Goal: Transaction & Acquisition: Book appointment/travel/reservation

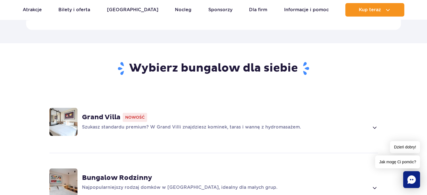
scroll to position [336, 0]
click at [374, 124] on span at bounding box center [374, 127] width 6 height 7
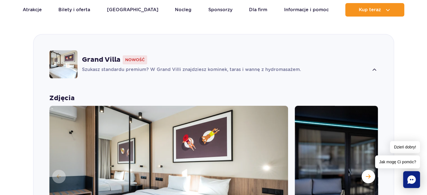
scroll to position [393, 0]
click at [137, 67] on p "Szukasz standardu premium? W Grand Villi znajdziesz kominek, taras i wannę z hy…" at bounding box center [225, 70] width 287 height 7
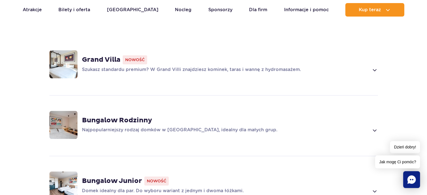
click at [71, 60] on img at bounding box center [63, 64] width 28 height 28
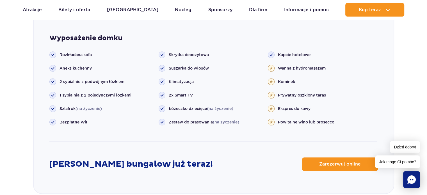
scroll to position [623, 0]
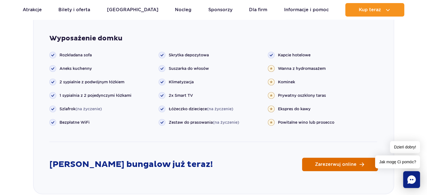
click at [332, 162] on span "Zarezerwuj online" at bounding box center [336, 164] width 42 height 4
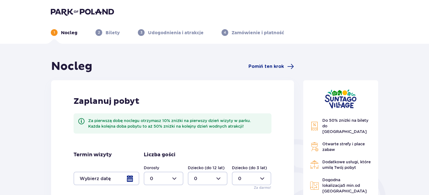
scroll to position [52, 0]
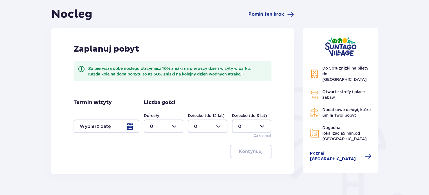
click at [124, 128] on div at bounding box center [107, 126] width 66 height 13
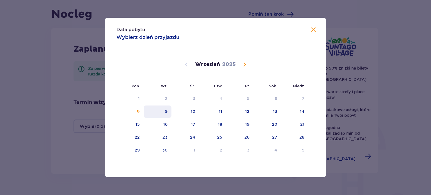
click at [170, 113] on div "9" at bounding box center [158, 112] width 28 height 12
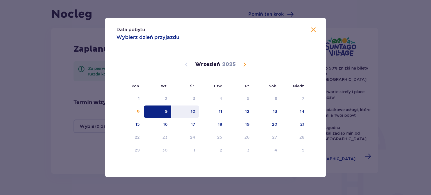
click at [188, 113] on div "10" at bounding box center [186, 112] width 28 height 12
type input "09.09.25 - 10.09.25"
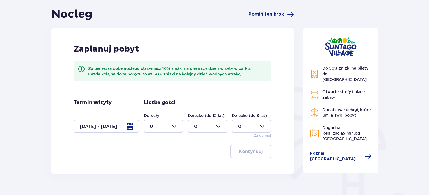
click at [174, 127] on div at bounding box center [164, 126] width 40 height 13
click at [169, 167] on div "2" at bounding box center [163, 167] width 27 height 6
type input "2"
click at [256, 150] on p "Kontynuuj" at bounding box center [251, 152] width 24 height 6
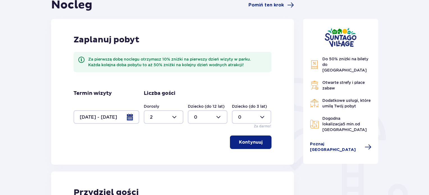
scroll to position [61, 0]
click at [239, 82] on div "Zaplanuj pobyt Za pierwszą dobę noclegu otrzymasz 10% zniżki na pierwszy dzień …" at bounding box center [173, 59] width 198 height 49
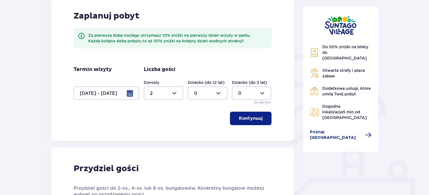
scroll to position [85, 0]
click at [82, 35] on span at bounding box center [81, 36] width 7 height 7
click at [247, 115] on p "Kontynuuj" at bounding box center [251, 118] width 24 height 6
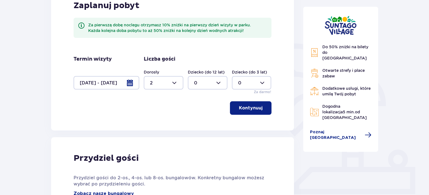
scroll to position [95, 0]
click at [250, 109] on p "Kontynuuj" at bounding box center [251, 108] width 24 height 6
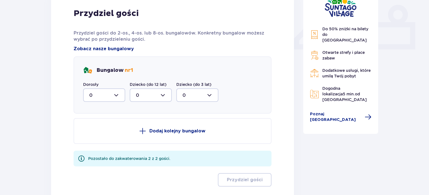
scroll to position [243, 0]
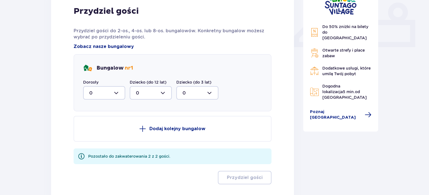
click at [102, 95] on div at bounding box center [104, 92] width 42 height 13
click at [100, 135] on div "2" at bounding box center [104, 134] width 30 height 6
type input "2"
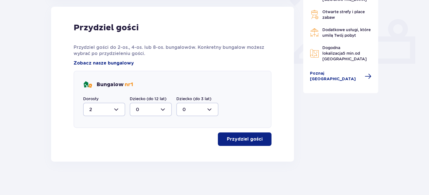
click at [139, 110] on div at bounding box center [151, 109] width 42 height 13
click at [172, 90] on div "Bungalow nr 1 Dorosły 2 Dziecko (do 12 lat) 0 Dziecko (do 3 lat) 0" at bounding box center [173, 99] width 198 height 57
click at [249, 142] on button "Przydziel gości" at bounding box center [245, 139] width 54 height 13
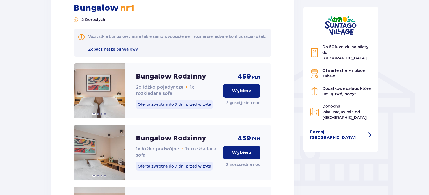
scroll to position [411, 0]
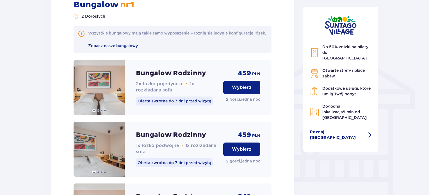
click at [248, 91] on p "Wybierz" at bounding box center [242, 88] width 20 height 6
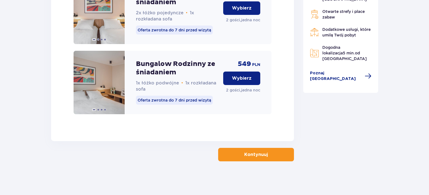
scroll to position [620, 0]
click at [254, 154] on p "Kontynuuj" at bounding box center [256, 155] width 24 height 6
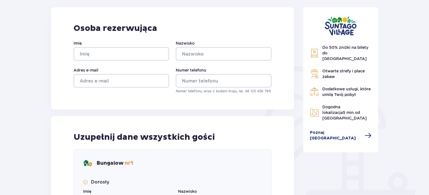
scroll to position [29, 0]
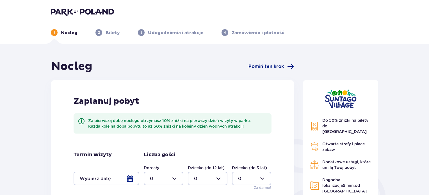
click at [73, 9] on img at bounding box center [82, 12] width 63 height 8
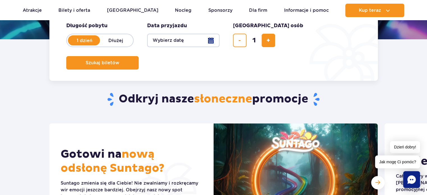
scroll to position [134, 0]
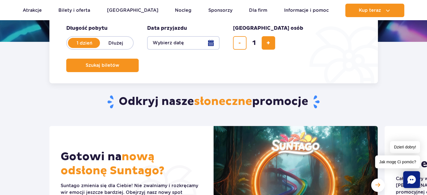
click at [193, 64] on div "Odkryj nasze słoneczne promocje" at bounding box center [213, 93] width 337 height 65
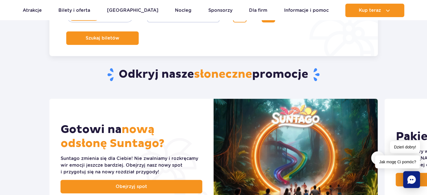
scroll to position [161, 0]
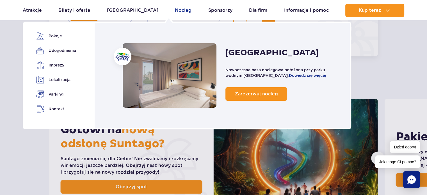
drag, startPoint x: 167, startPoint y: 11, endPoint x: 170, endPoint y: 4, distance: 7.7
click at [175, 11] on link "Nocleg" at bounding box center [183, 10] width 17 height 13
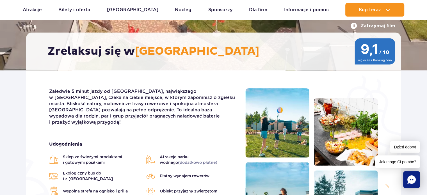
scroll to position [34, 0]
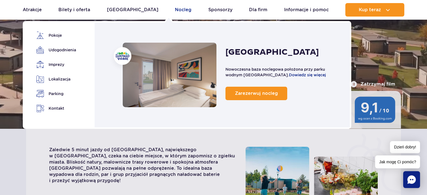
click at [175, 12] on link "Nocleg" at bounding box center [183, 9] width 17 height 13
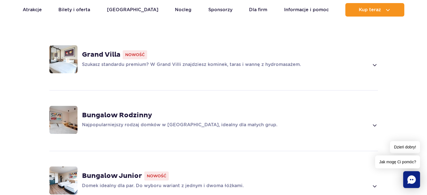
scroll to position [398, 0]
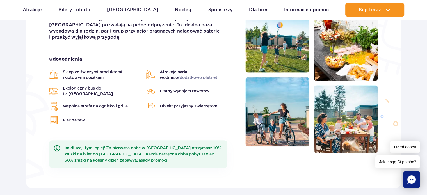
click at [218, 85] on li "Płatny wynajem rowerów" at bounding box center [191, 90] width 91 height 11
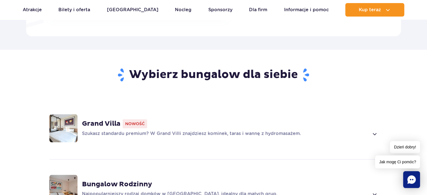
scroll to position [330, 0]
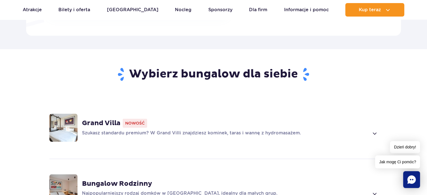
click at [151, 130] on p "Szukasz standardu premium? W Grand Villi znajdziesz kominek, taras i wannę z hy…" at bounding box center [225, 133] width 287 height 7
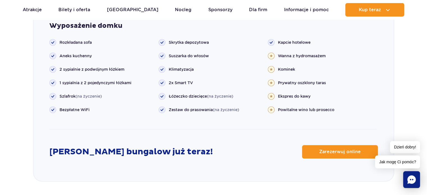
scroll to position [636, 0]
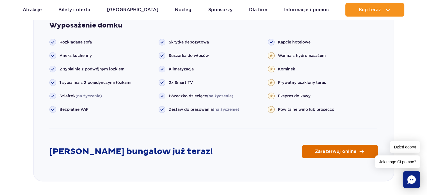
click at [322, 145] on link "Zarezerwuj online" at bounding box center [340, 151] width 76 height 13
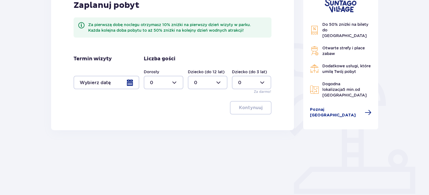
scroll to position [67, 0]
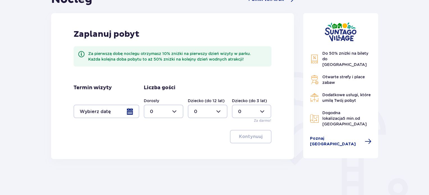
click at [134, 112] on div at bounding box center [107, 111] width 66 height 13
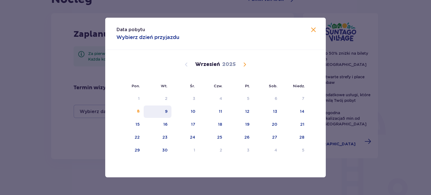
click at [162, 110] on div "9" at bounding box center [158, 112] width 28 height 12
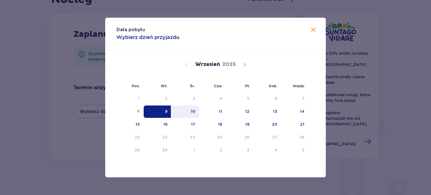
click at [193, 109] on div "10" at bounding box center [193, 112] width 4 height 6
type input "[DATE] - [DATE]"
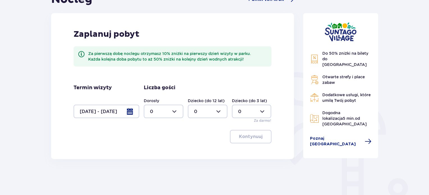
click at [173, 108] on div at bounding box center [164, 111] width 40 height 13
click at [167, 149] on div "2" at bounding box center [163, 152] width 27 height 6
type input "2"
click at [250, 141] on button "Kontynuuj" at bounding box center [251, 136] width 42 height 13
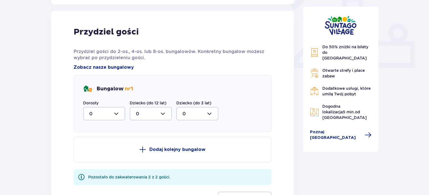
scroll to position [226, 0]
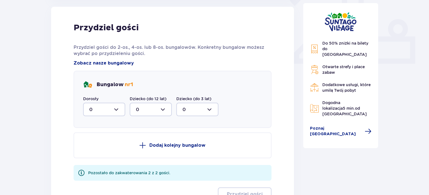
click at [211, 142] on button "Dodaj kolejny bungalow" at bounding box center [173, 146] width 198 height 26
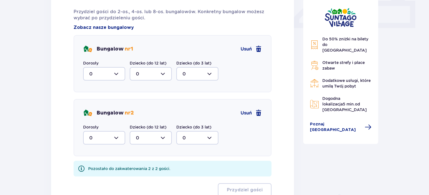
scroll to position [260, 0]
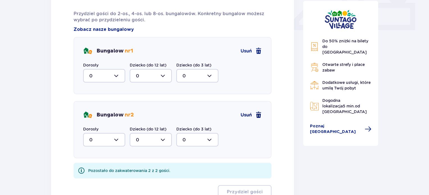
click at [259, 114] on span at bounding box center [258, 115] width 7 height 7
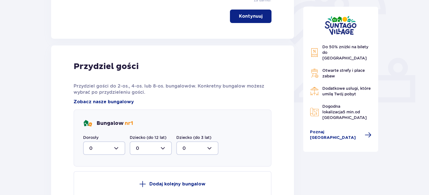
scroll to position [187, 0]
click at [115, 149] on div at bounding box center [104, 148] width 42 height 13
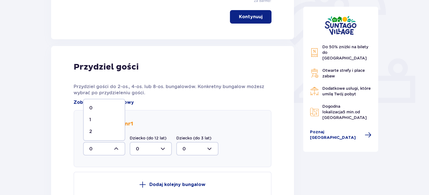
click at [106, 131] on div "2" at bounding box center [104, 132] width 30 height 6
type input "2"
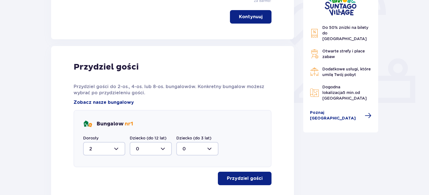
click at [150, 149] on div at bounding box center [151, 148] width 42 height 13
click at [245, 182] on button "Przydziel gości" at bounding box center [245, 178] width 54 height 13
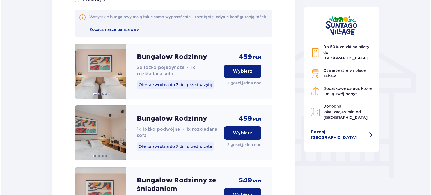
scroll to position [408, 0]
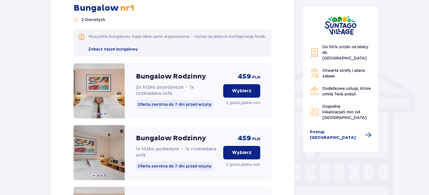
click at [118, 51] on span "Zobacz nasze bungalowy" at bounding box center [113, 49] width 50 height 4
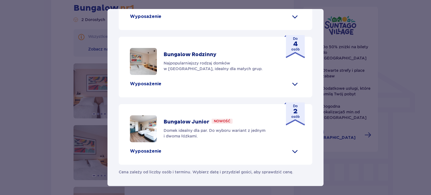
scroll to position [246, 0]
click at [291, 21] on span at bounding box center [295, 16] width 9 height 9
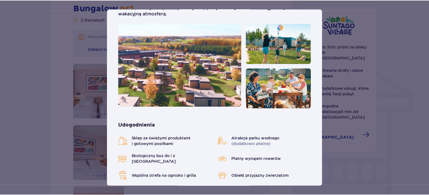
scroll to position [0, 0]
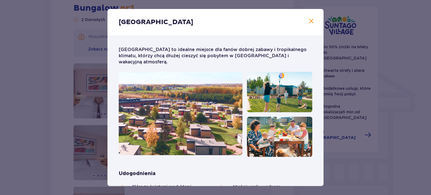
click at [310, 20] on span at bounding box center [311, 21] width 7 height 7
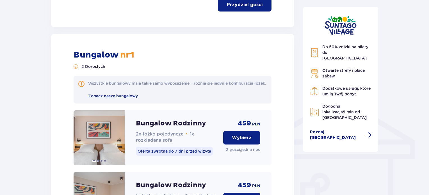
scroll to position [354, 0]
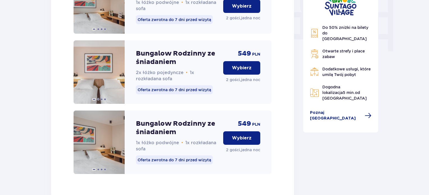
scroll to position [600, 0]
